Goal: Task Accomplishment & Management: Use online tool/utility

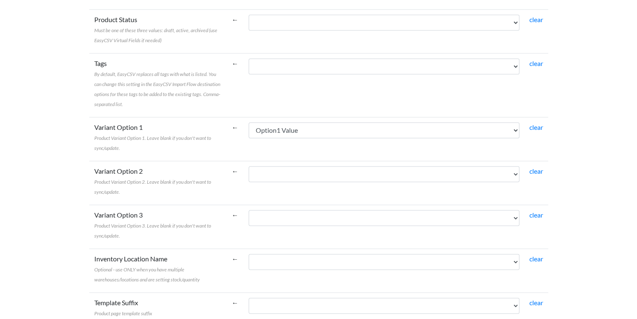
scroll to position [469, 0]
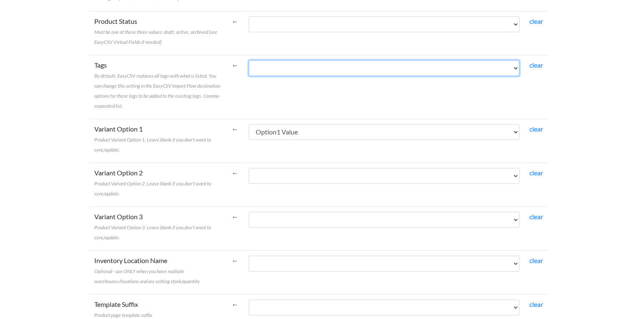
click at [333, 68] on select "Handle Title Title (Checked) Body HTML Tags ImageURL Image Alt Text Published V…" at bounding box center [384, 68] width 271 height 16
select select "cr_749462"
click at [249, 60] on select "Handle Title Title (Checked) Body HTML Tags ImageURL Image Alt Text Published V…" at bounding box center [384, 68] width 271 height 16
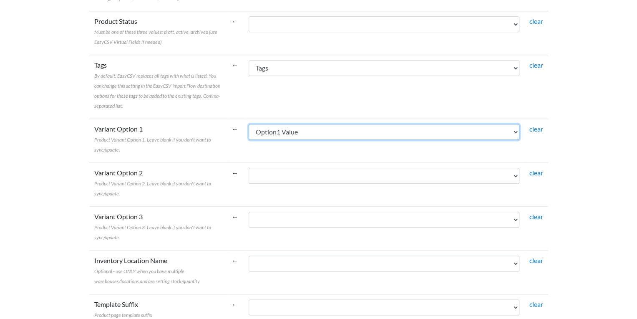
click at [399, 132] on select "Handle Title Title (Checked) Body HTML Tags ImageURL Image Alt Text Published V…" at bounding box center [384, 132] width 271 height 16
select select "cr_749469"
click at [249, 124] on select "Handle Title Title (Checked) Body HTML Tags ImageURL Image Alt Text Published V…" at bounding box center [384, 132] width 271 height 16
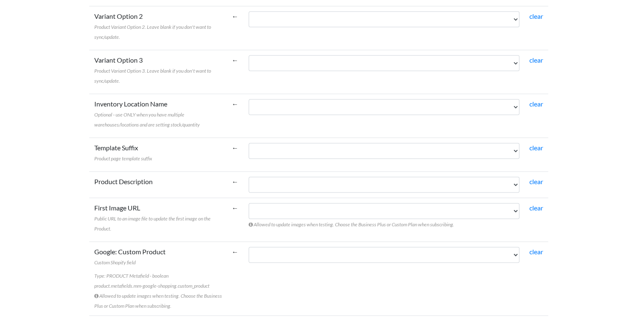
scroll to position [625, 0]
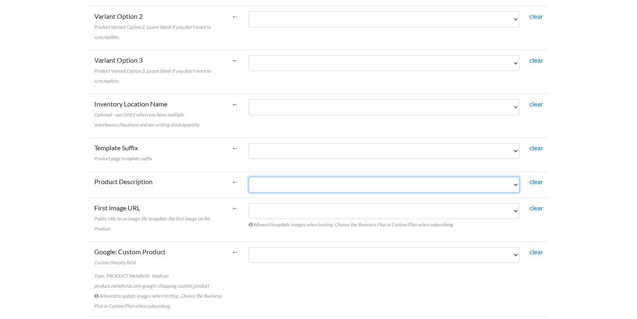
click at [306, 186] on select "Handle Title Title (Checked) Body HTML Tags ImageURL Image Alt Text Published V…" at bounding box center [384, 184] width 271 height 16
select select "cr_749461"
click at [249, 176] on select "Handle Title Title (Checked) Body HTML Tags ImageURL Image Alt Text Published V…" at bounding box center [384, 184] width 271 height 16
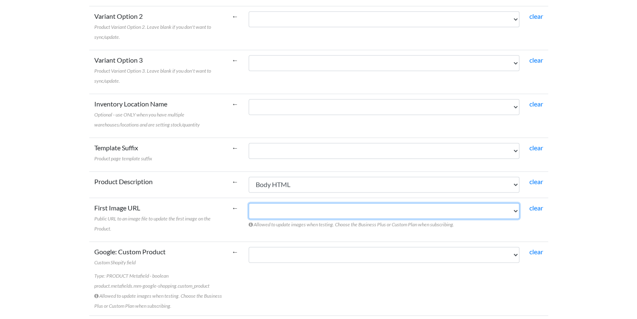
click at [404, 211] on select "Handle Title Title (Checked) Body HTML Tags ImageURL Image Alt Text Published V…" at bounding box center [384, 211] width 271 height 16
select select "cr_749463"
click at [249, 203] on select "Handle Title Title (Checked) Body HTML Tags ImageURL Image Alt Text Published V…" at bounding box center [384, 211] width 271 height 16
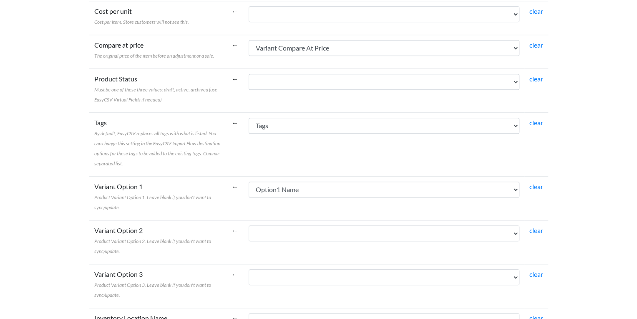
scroll to position [414, 0]
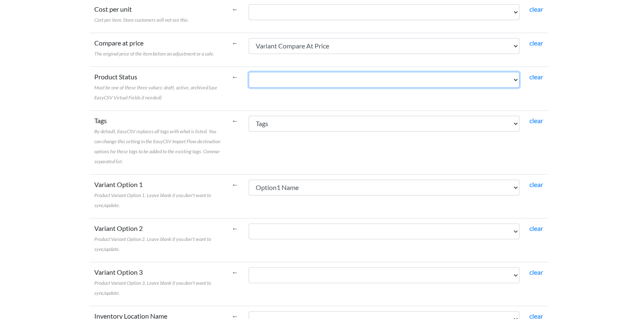
click at [345, 83] on select "Handle Title Title (Checked) Body HTML Tags ImageURL Image Alt Text Published V…" at bounding box center [384, 80] width 271 height 16
click at [339, 81] on select "Handle Title Title (Checked) Body HTML Tags ImageURL Image Alt Text Published V…" at bounding box center [384, 80] width 271 height 16
select select "cr_749465"
click at [249, 72] on select "Handle Title Title (Checked) Body HTML Tags ImageURL Image Alt Text Published V…" at bounding box center [384, 80] width 271 height 16
click at [408, 80] on select "Handle Title Title (Checked) Body HTML Tags ImageURL Image Alt Text Published V…" at bounding box center [384, 80] width 271 height 16
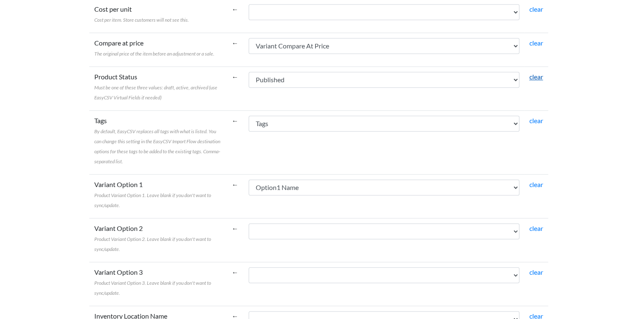
click at [535, 75] on link "clear" at bounding box center [536, 77] width 14 height 8
select select
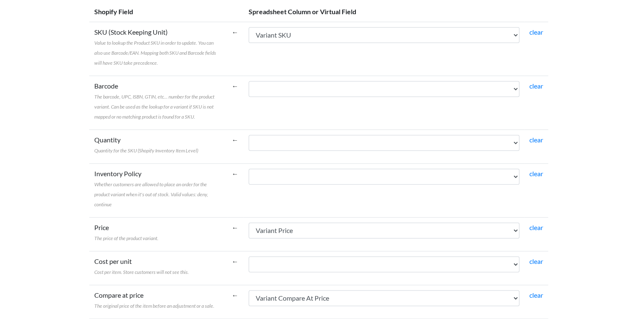
scroll to position [162, 0]
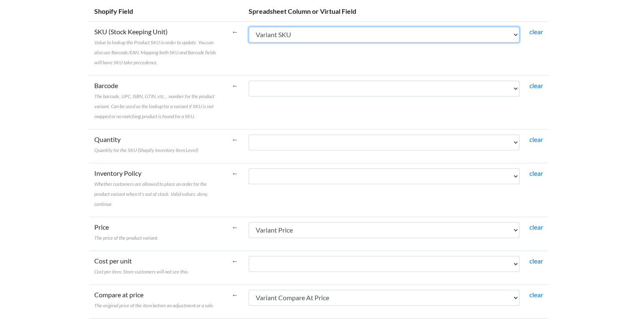
click at [447, 33] on select "Handle Title Title (Checked) Body HTML Tags ImageURL Image Alt Text Published V…" at bounding box center [384, 35] width 271 height 16
select select "cr_749458"
click at [249, 27] on select "Handle Title Title (Checked) Body HTML Tags ImageURL Image Alt Text Published V…" at bounding box center [384, 35] width 271 height 16
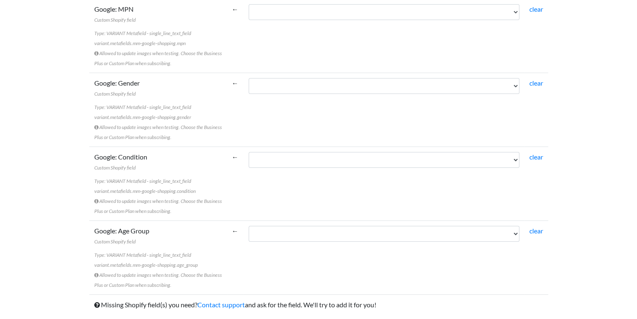
scroll to position [1701, 0]
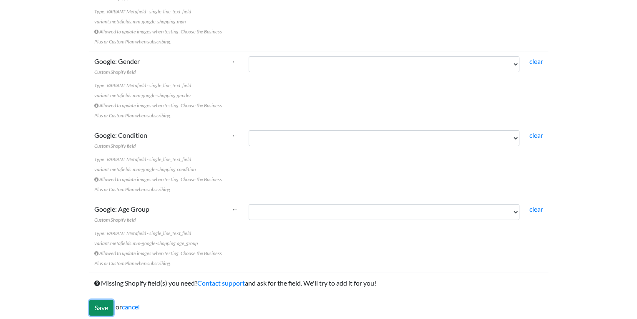
click at [100, 302] on input "Save" at bounding box center [101, 307] width 24 height 16
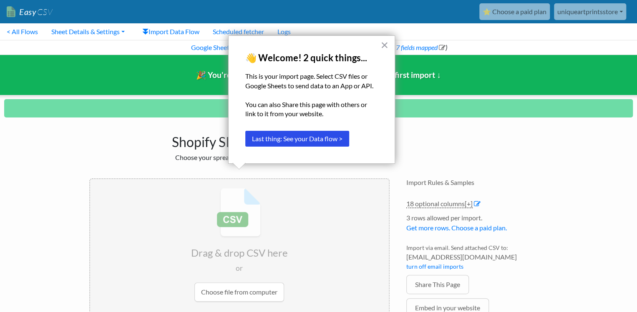
scroll to position [35, 0]
